Goal: Task Accomplishment & Management: Use online tool/utility

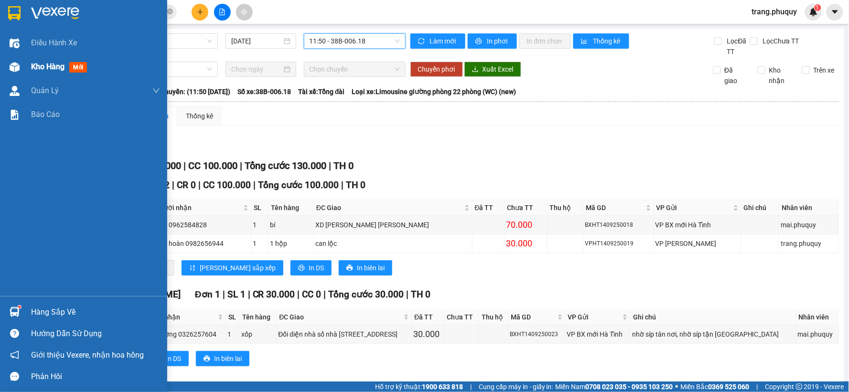
scroll to position [12, 0]
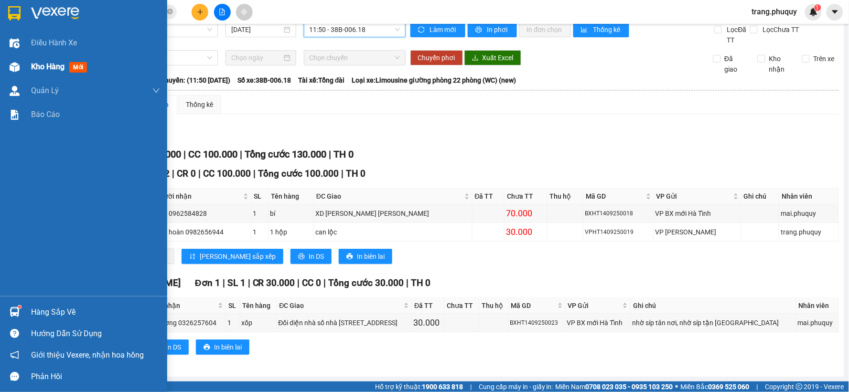
click at [22, 65] on div at bounding box center [14, 67] width 17 height 17
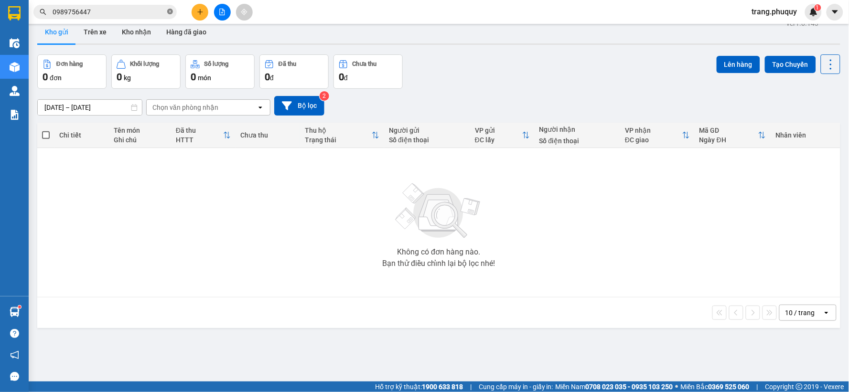
click at [169, 12] on icon "close-circle" at bounding box center [170, 12] width 6 height 6
click at [131, 11] on input "text" at bounding box center [109, 12] width 113 height 11
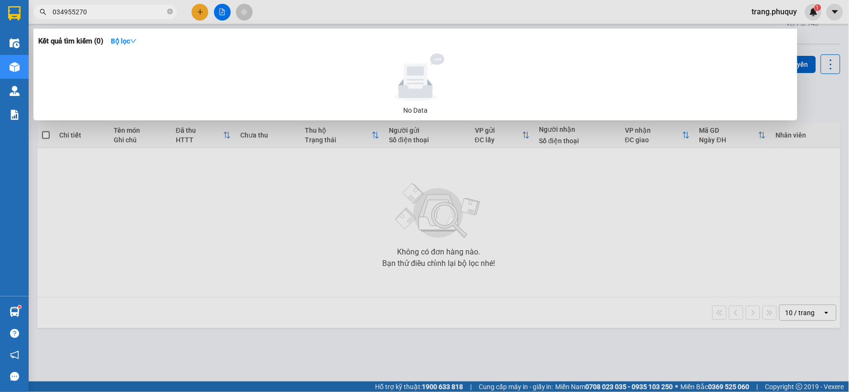
type input "0349552701"
click at [168, 11] on icon "close-circle" at bounding box center [170, 12] width 6 height 6
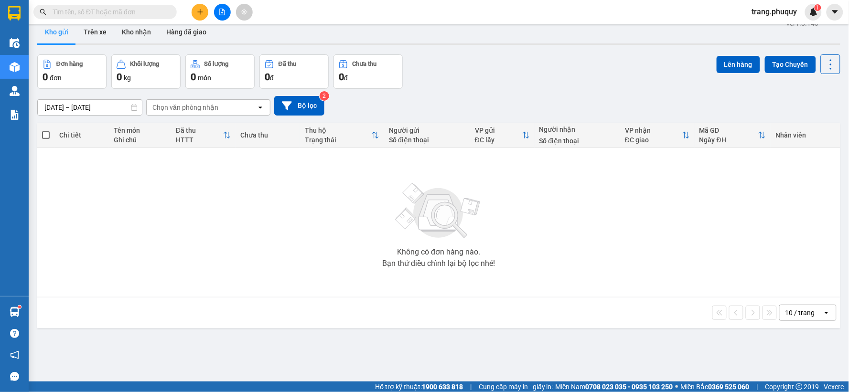
click at [140, 11] on input "text" at bounding box center [109, 12] width 113 height 11
click at [226, 10] on button at bounding box center [222, 12] width 17 height 17
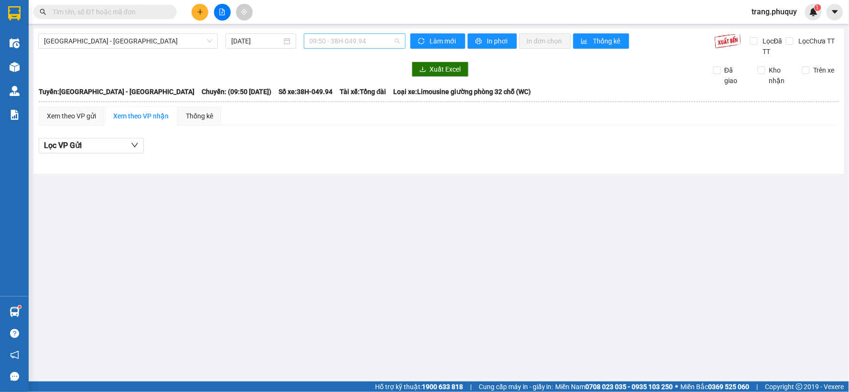
click at [350, 42] on span "09:50 - 38H-049.94" at bounding box center [355, 41] width 90 height 14
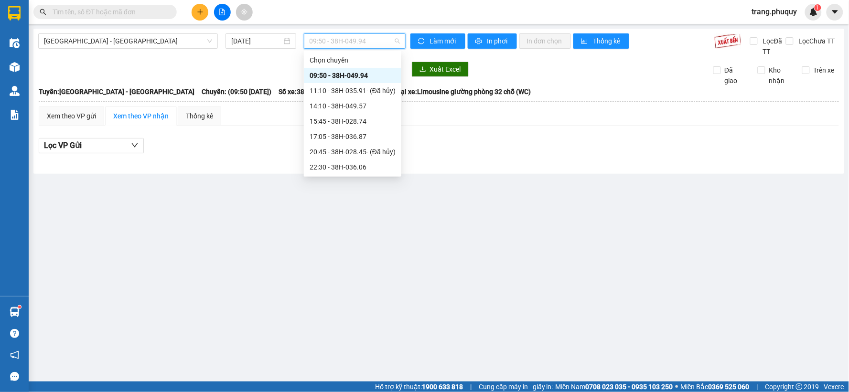
click at [351, 77] on div "09:50 - 38H-049.94" at bounding box center [353, 75] width 86 height 11
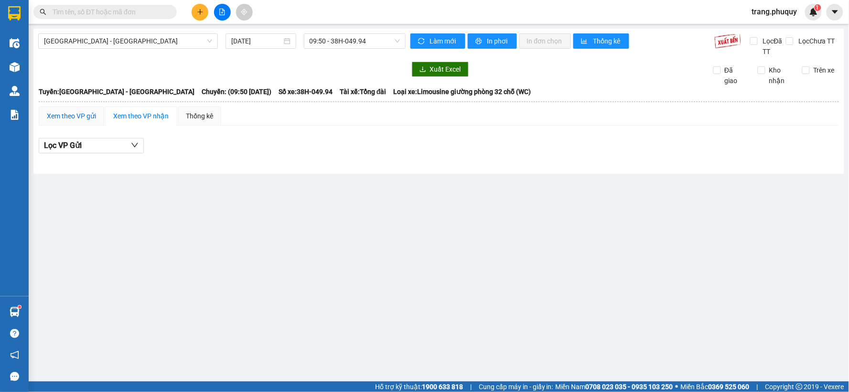
click at [65, 115] on div "Xem theo VP gửi" at bounding box center [71, 116] width 49 height 11
click at [353, 40] on span "09:50 - 38H-049.94" at bounding box center [355, 41] width 90 height 14
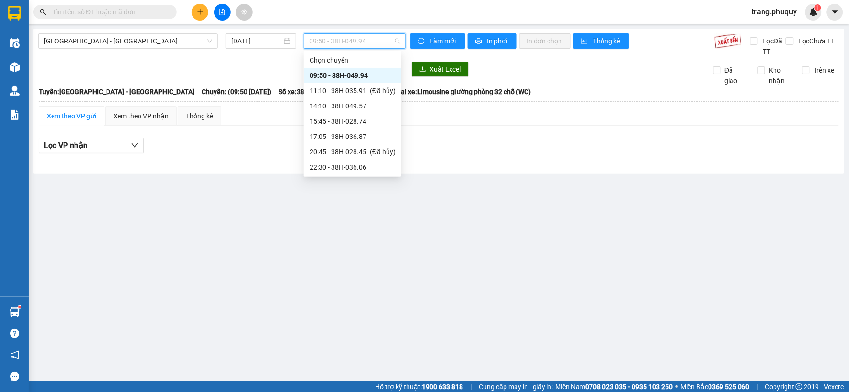
click at [137, 11] on input "text" at bounding box center [109, 12] width 113 height 11
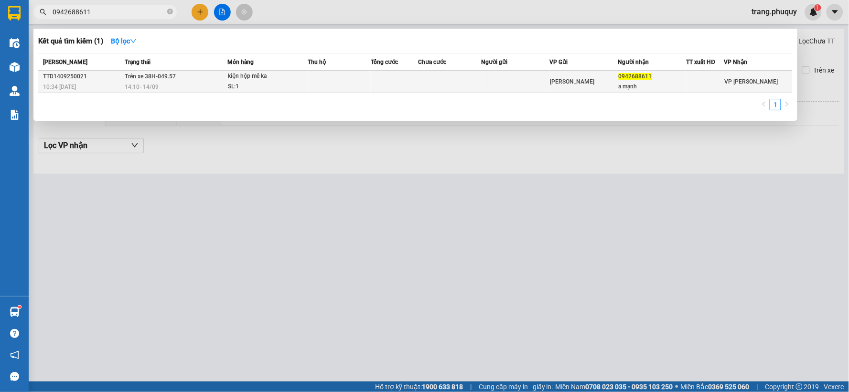
type input "0942688611"
click at [403, 86] on td at bounding box center [394, 82] width 47 height 22
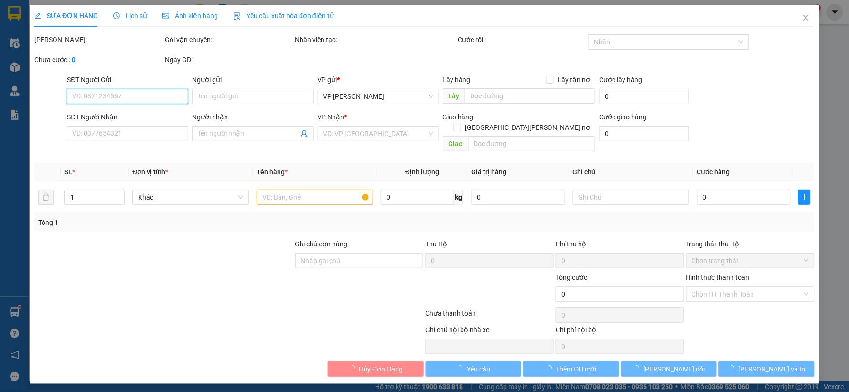
type input "0942688611"
type input "a mạnh"
